Goal: Navigation & Orientation: Find specific page/section

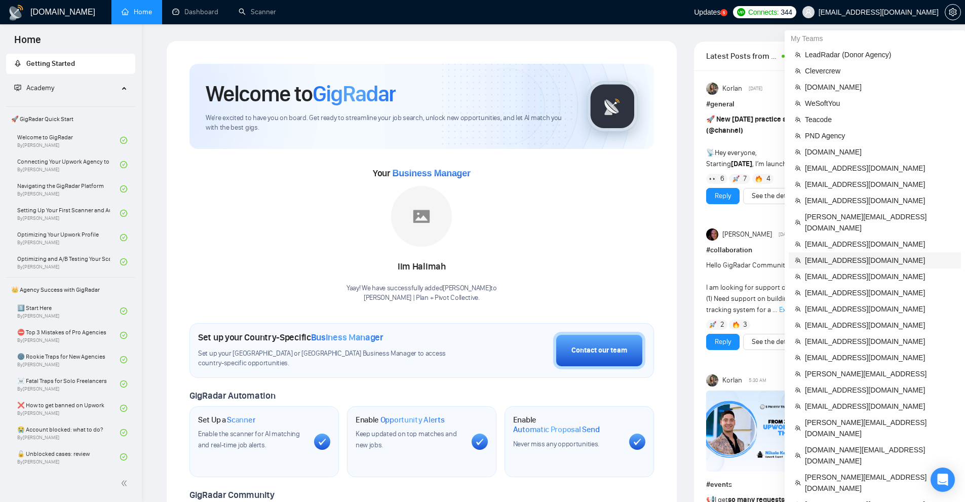
click at [838, 255] on span "[EMAIL_ADDRESS][DOMAIN_NAME]" at bounding box center [880, 260] width 150 height 11
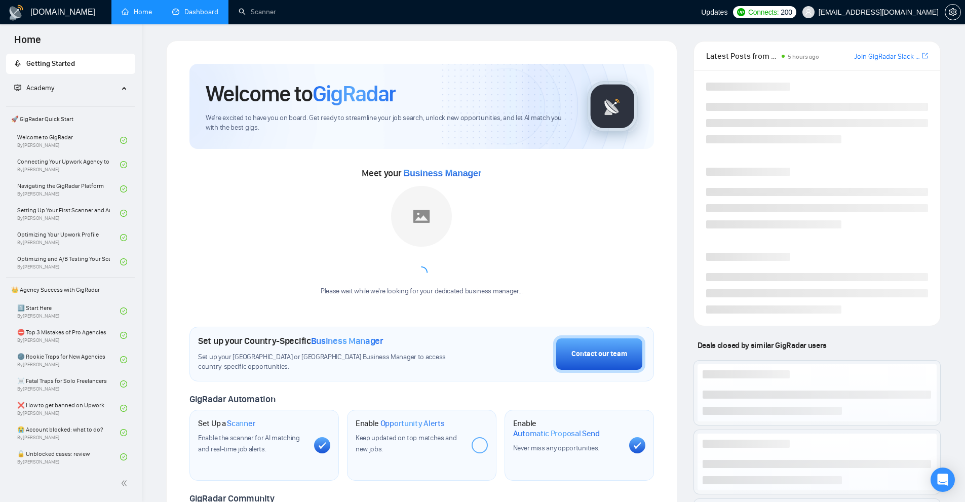
click at [197, 15] on link "Dashboard" at bounding box center [195, 12] width 46 height 9
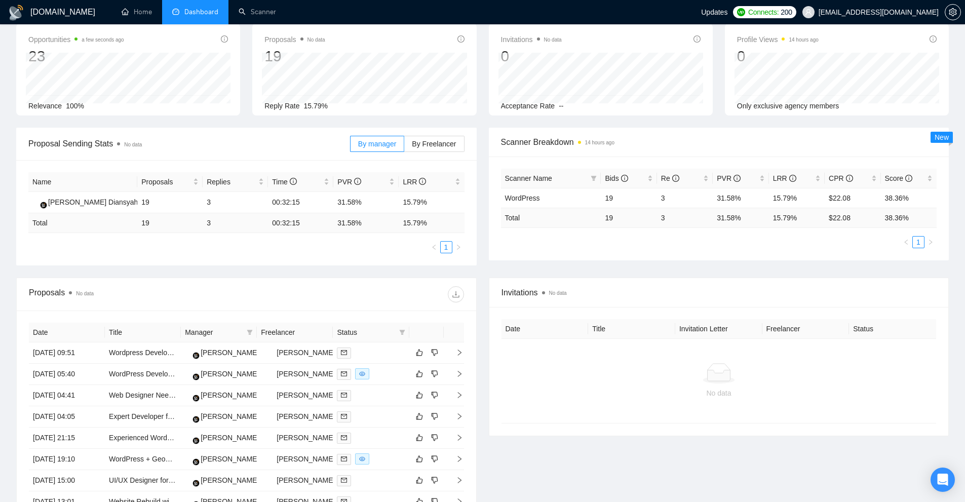
scroll to position [227, 0]
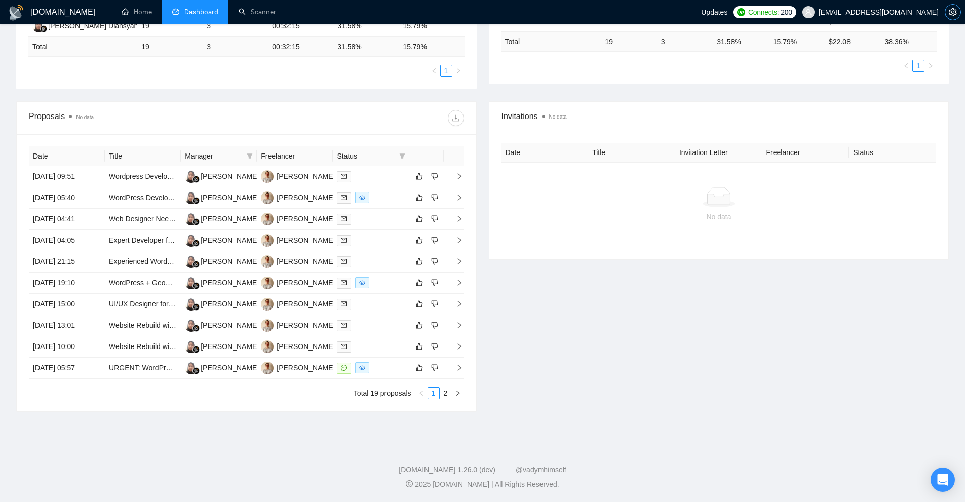
click at [948, 15] on span "setting" at bounding box center [952, 12] width 15 height 8
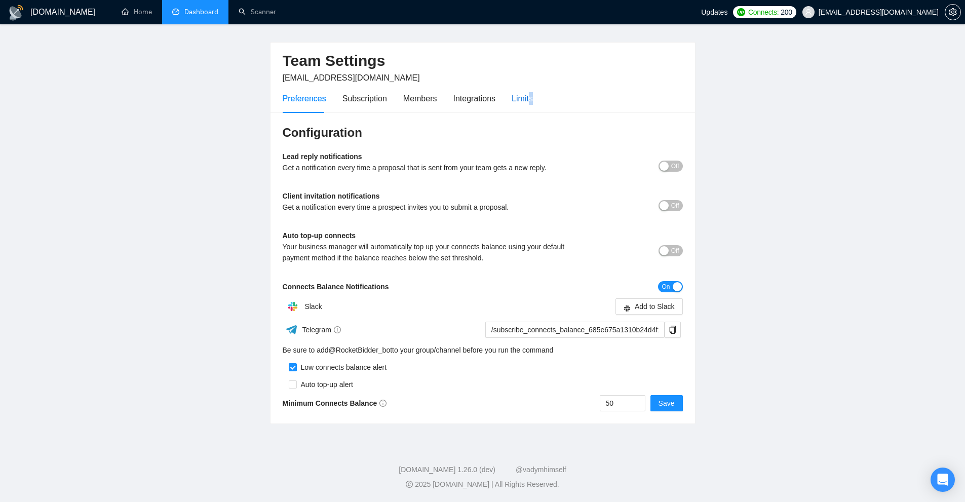
click at [529, 100] on div "Limits" at bounding box center [522, 98] width 21 height 13
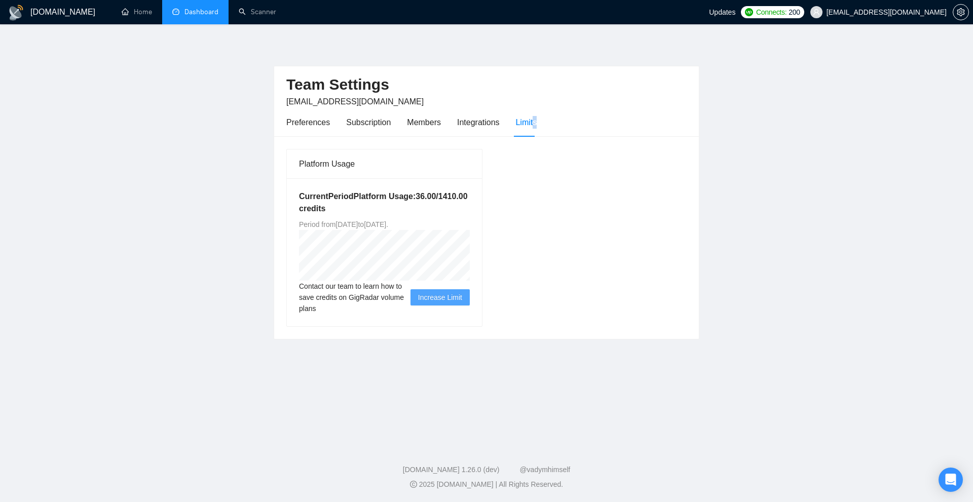
click at [172, 13] on link "Dashboard" at bounding box center [195, 12] width 46 height 9
